Goal: Task Accomplishment & Management: Complete application form

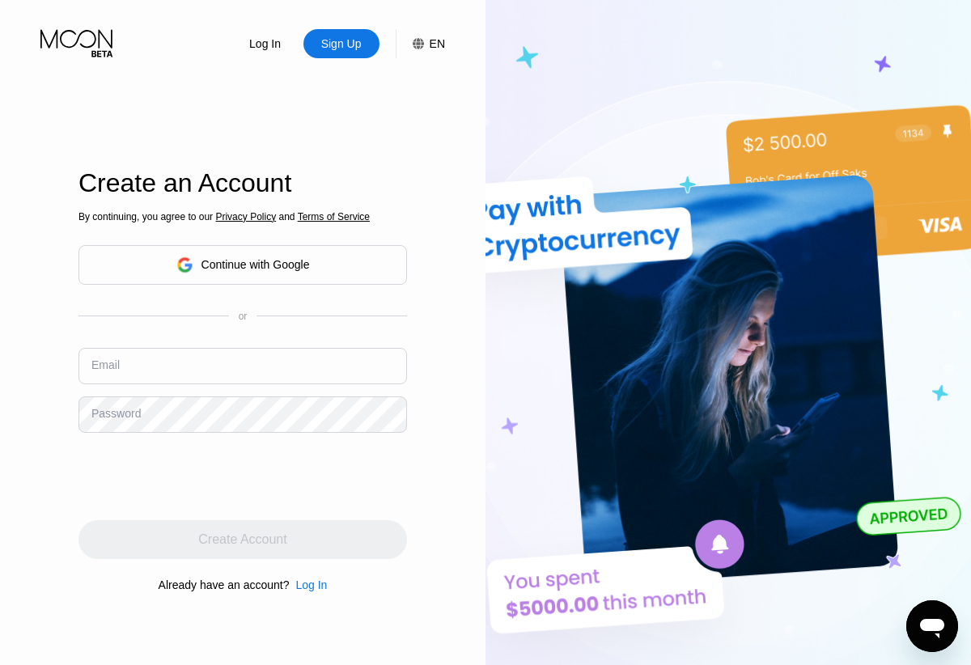
click at [263, 261] on div "Continue with Google" at bounding box center [256, 264] width 108 height 13
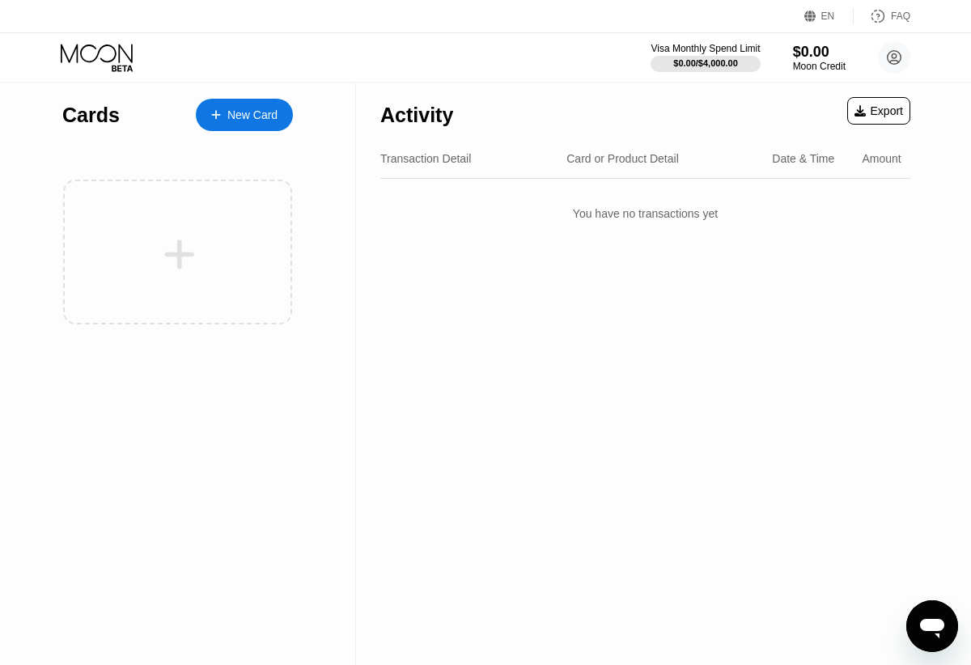
click at [233, 111] on div "New Card" at bounding box center [252, 115] width 50 height 14
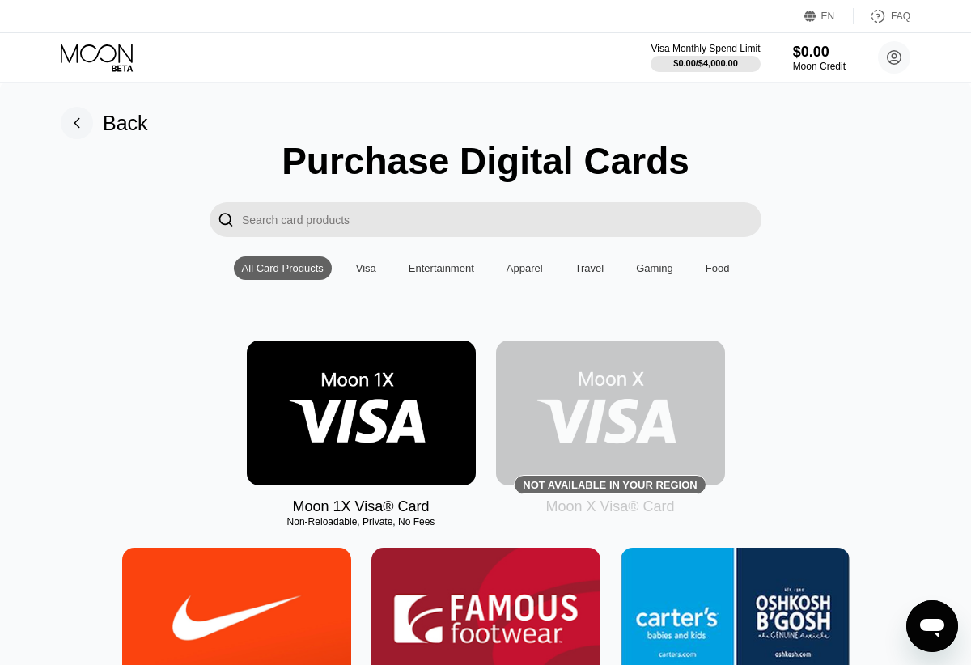
click at [369, 259] on div "Visa" at bounding box center [366, 268] width 36 height 23
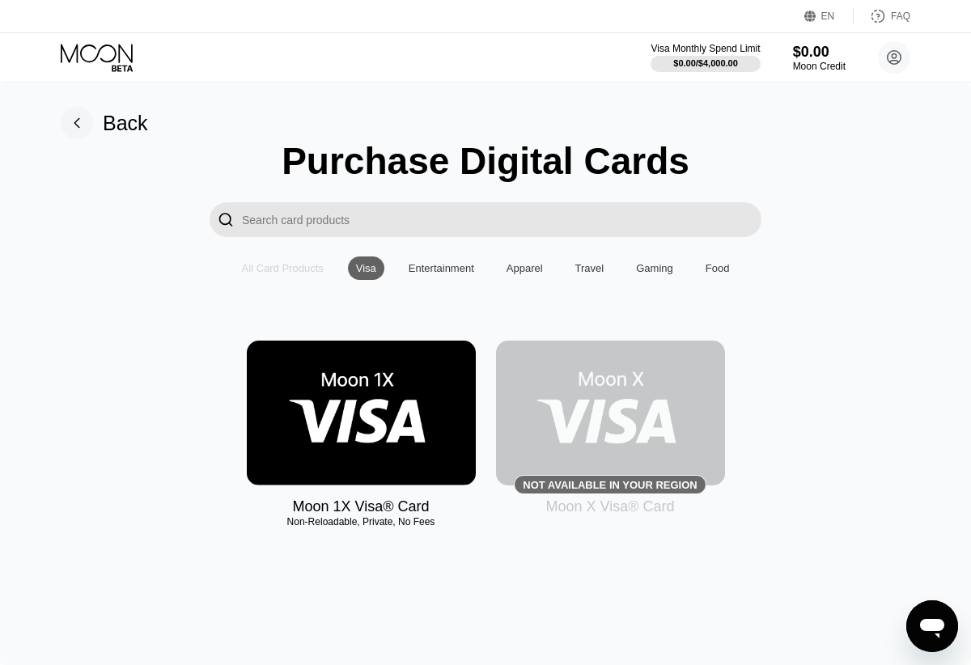
click at [289, 266] on div "All Card Products" at bounding box center [283, 268] width 82 height 12
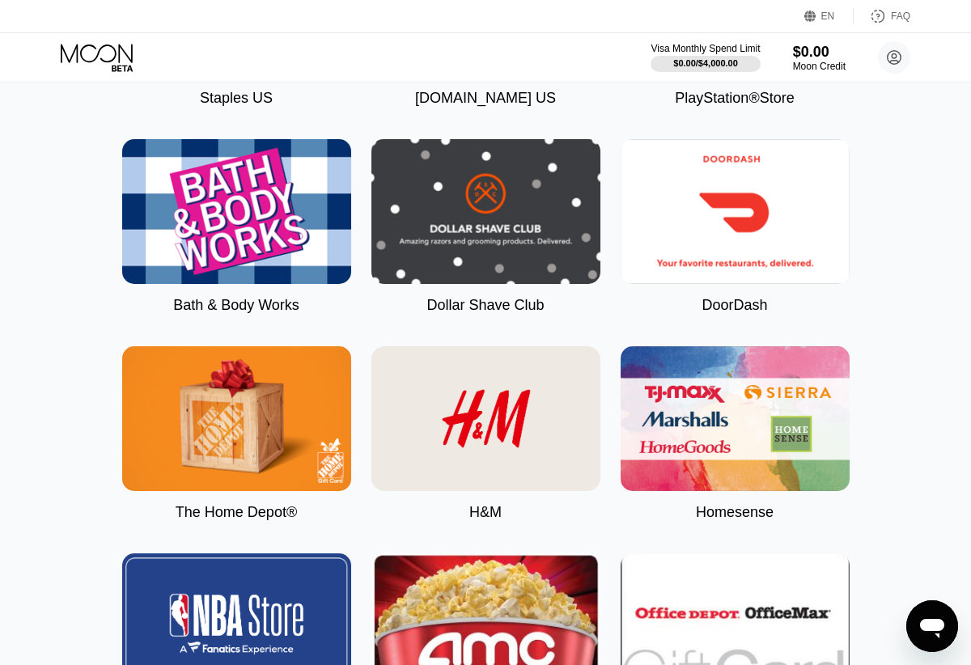
scroll to position [3950, 0]
